Goal: Transaction & Acquisition: Purchase product/service

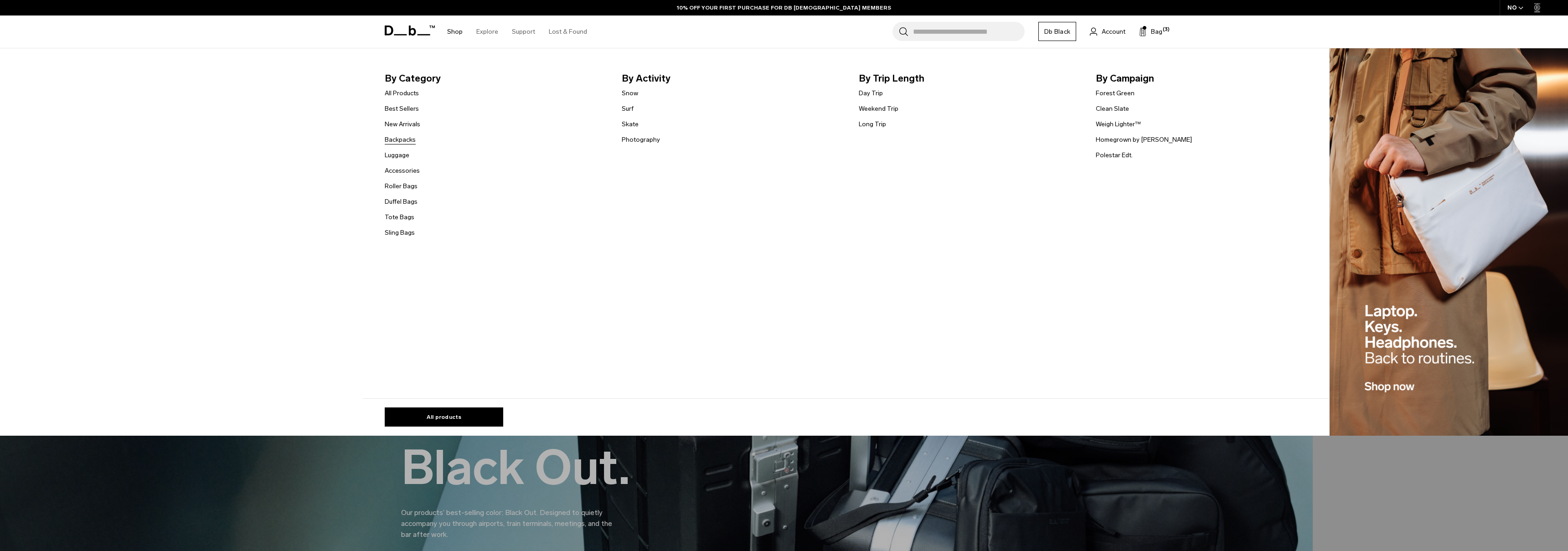
click at [398, 139] on link "Backpacks" at bounding box center [400, 140] width 31 height 10
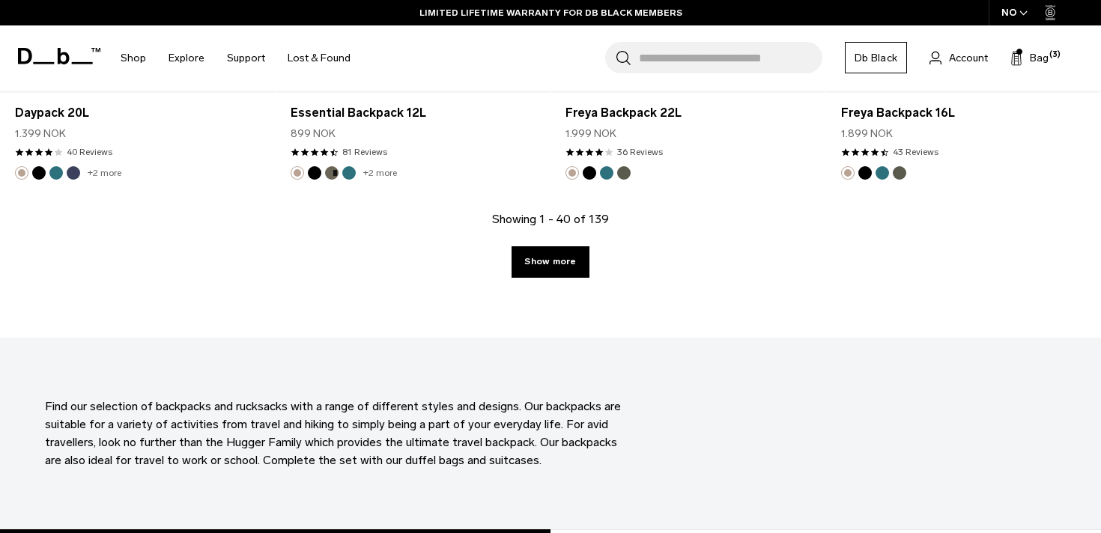
scroll to position [4408, 0]
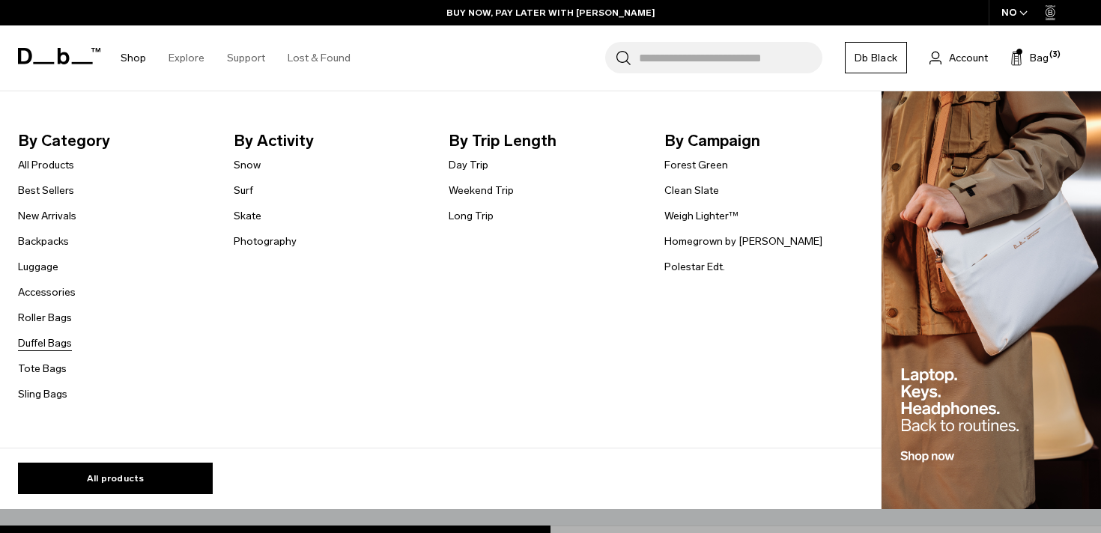
click at [52, 349] on link "Duffel Bags" at bounding box center [45, 343] width 54 height 16
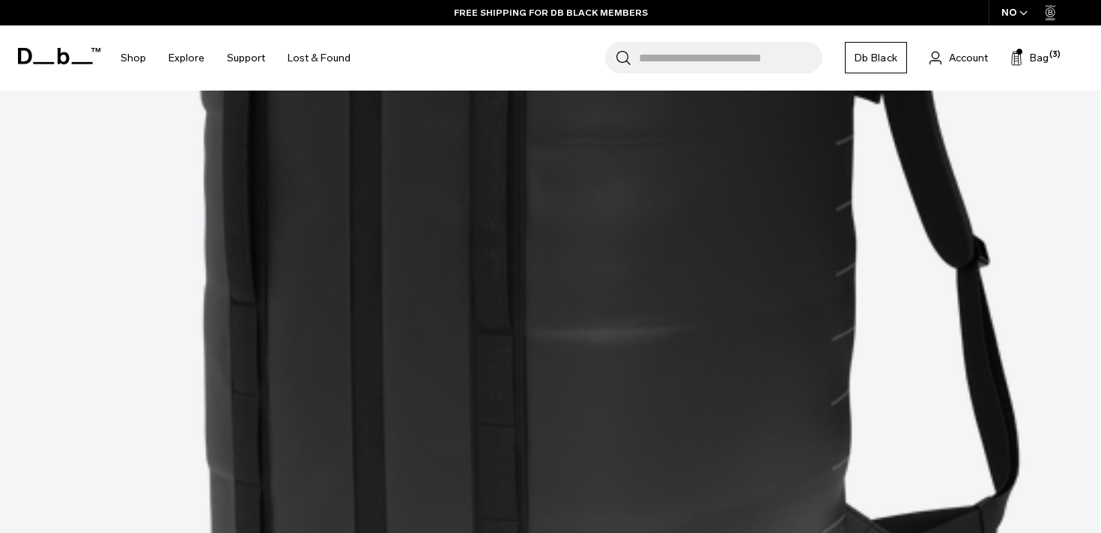
scroll to position [785, 0]
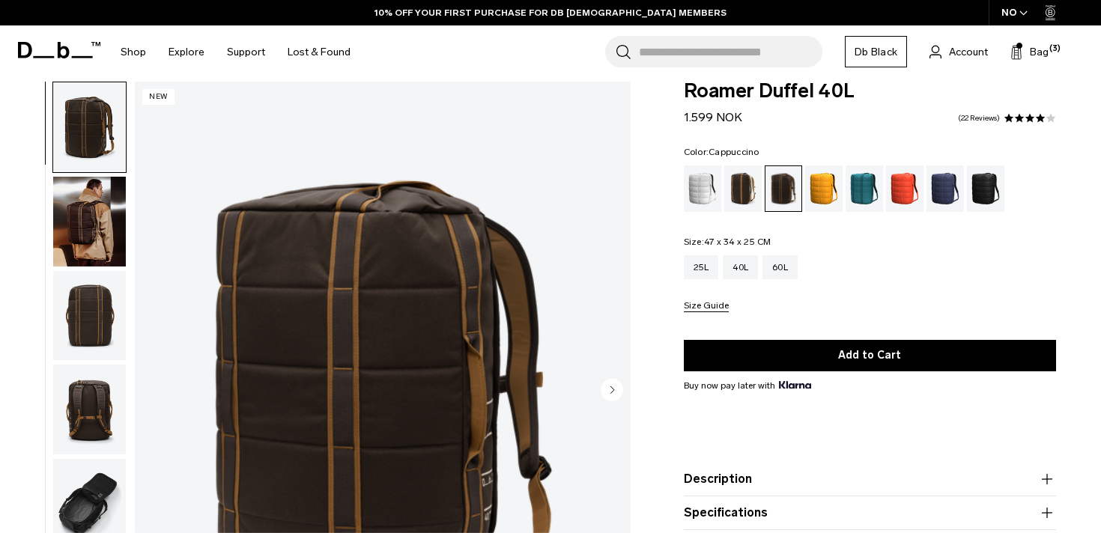
click at [741, 184] on div "Cappuccino" at bounding box center [743, 188] width 38 height 46
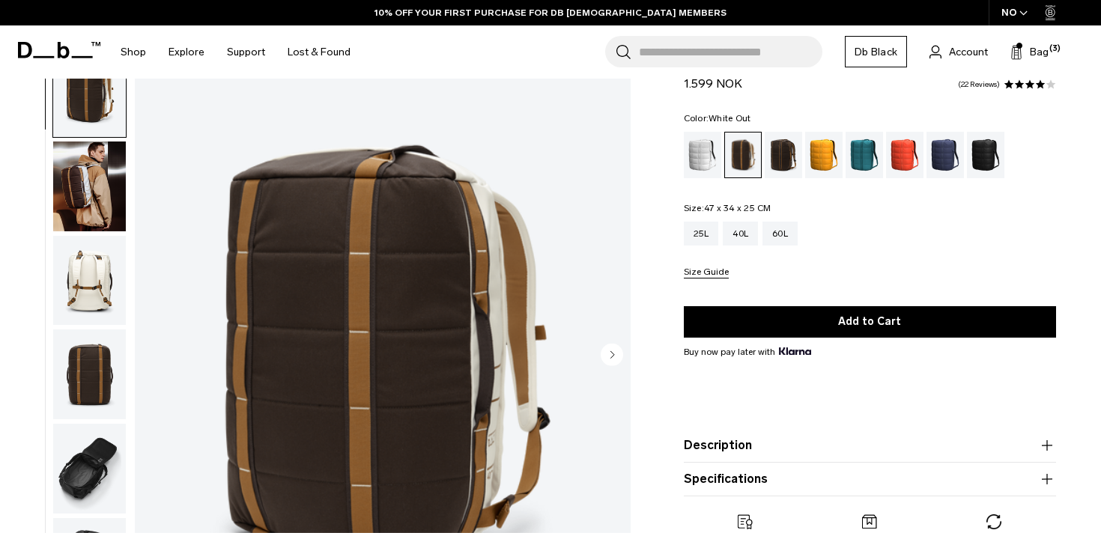
click at [702, 162] on div "White Out" at bounding box center [703, 155] width 38 height 46
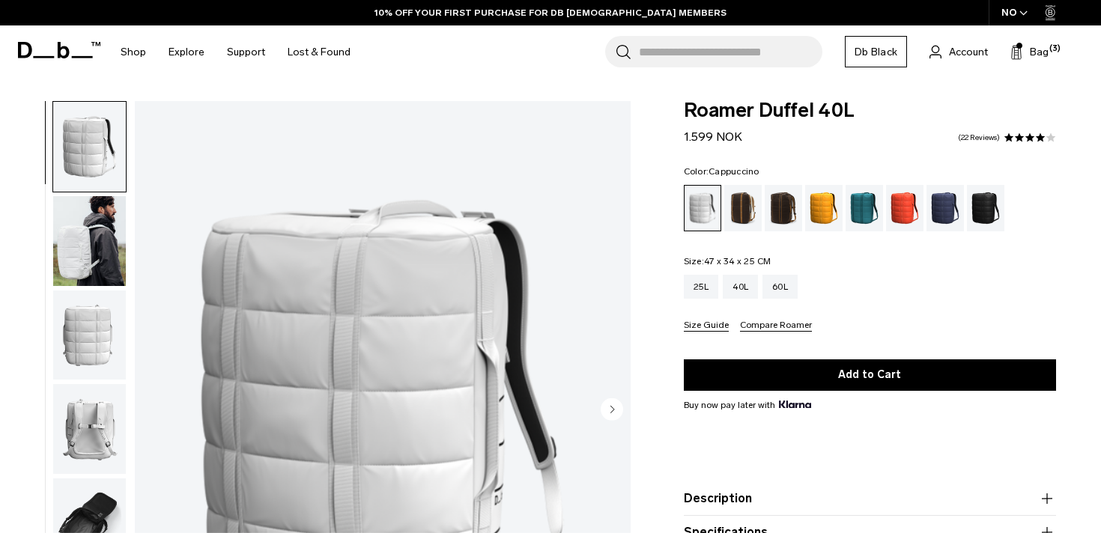
click at [735, 204] on div "Cappuccino" at bounding box center [743, 208] width 38 height 46
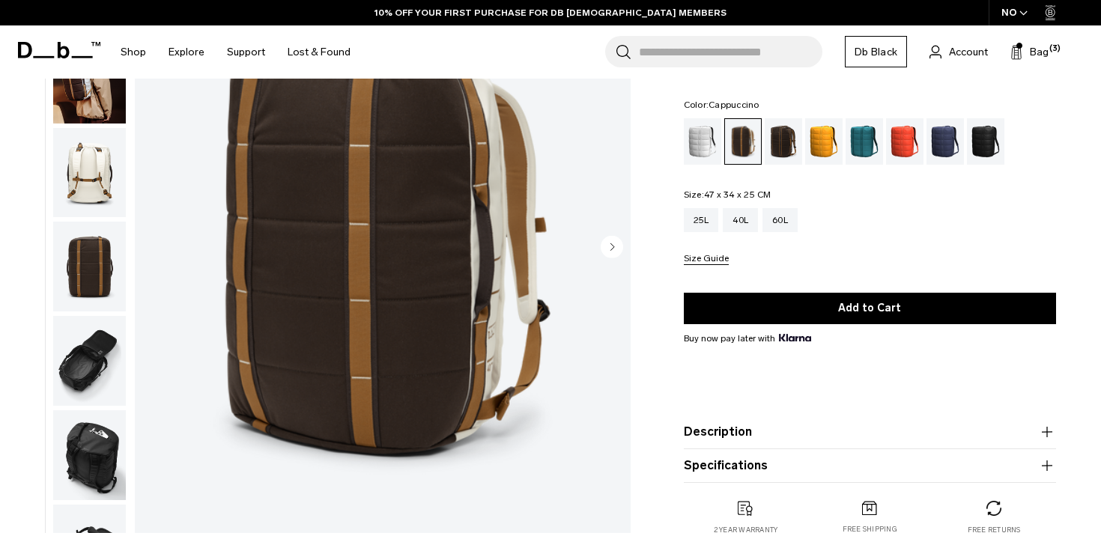
scroll to position [158, 0]
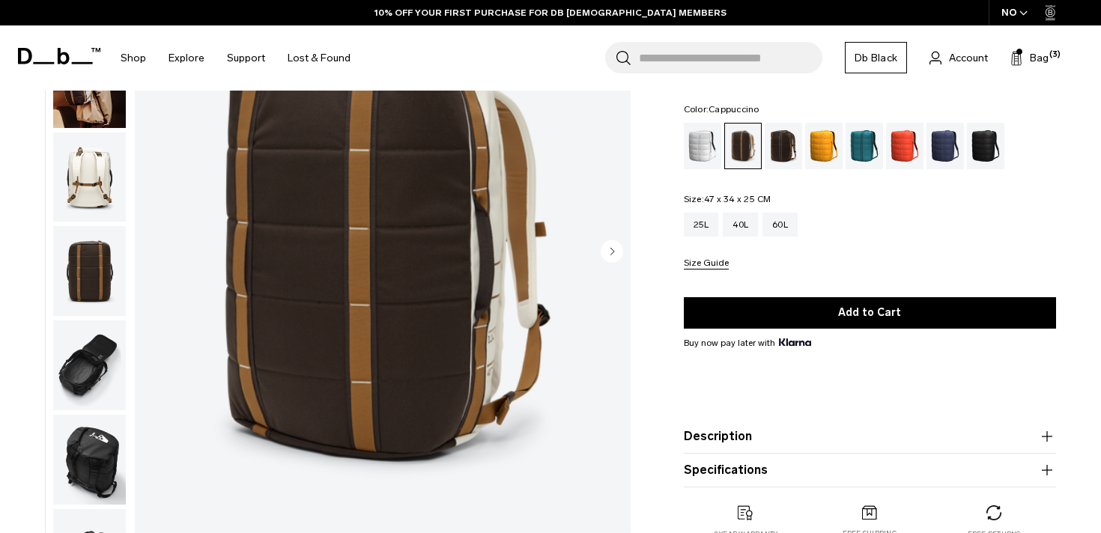
click at [82, 181] on img "button" at bounding box center [89, 178] width 73 height 90
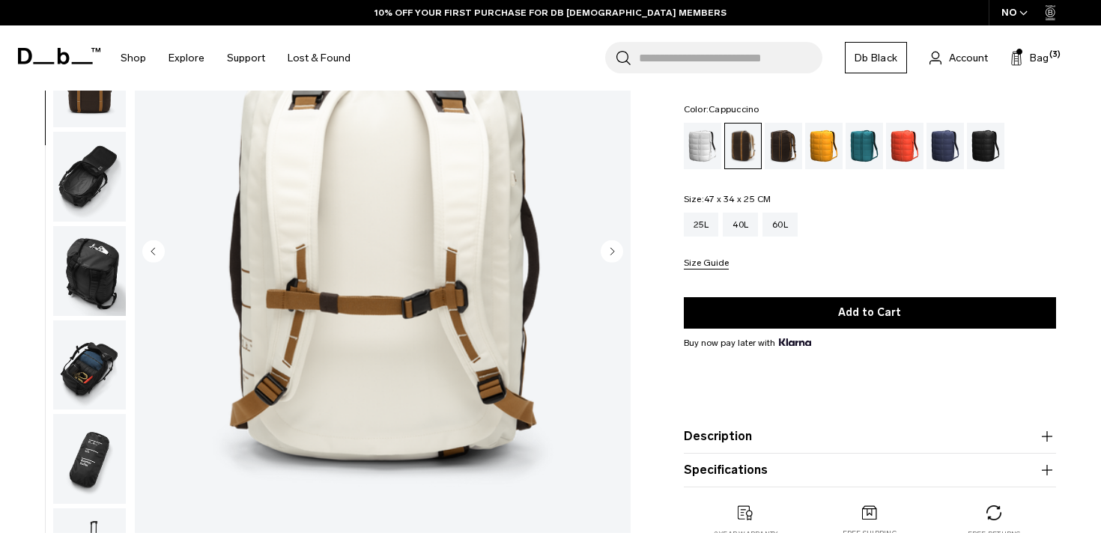
click at [86, 187] on img "button" at bounding box center [89, 177] width 73 height 90
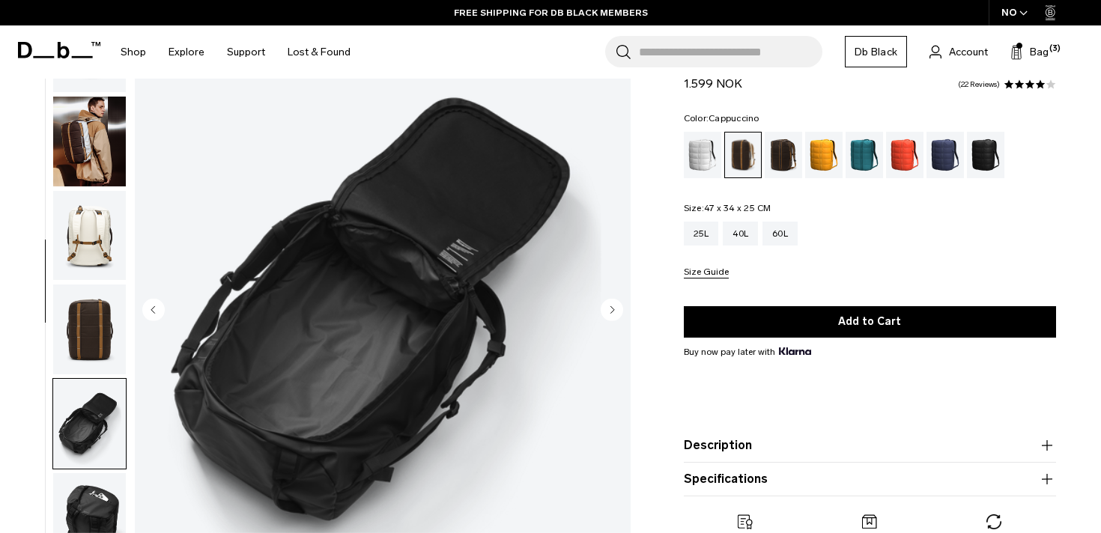
scroll to position [0, 0]
